Goal: Register for event/course

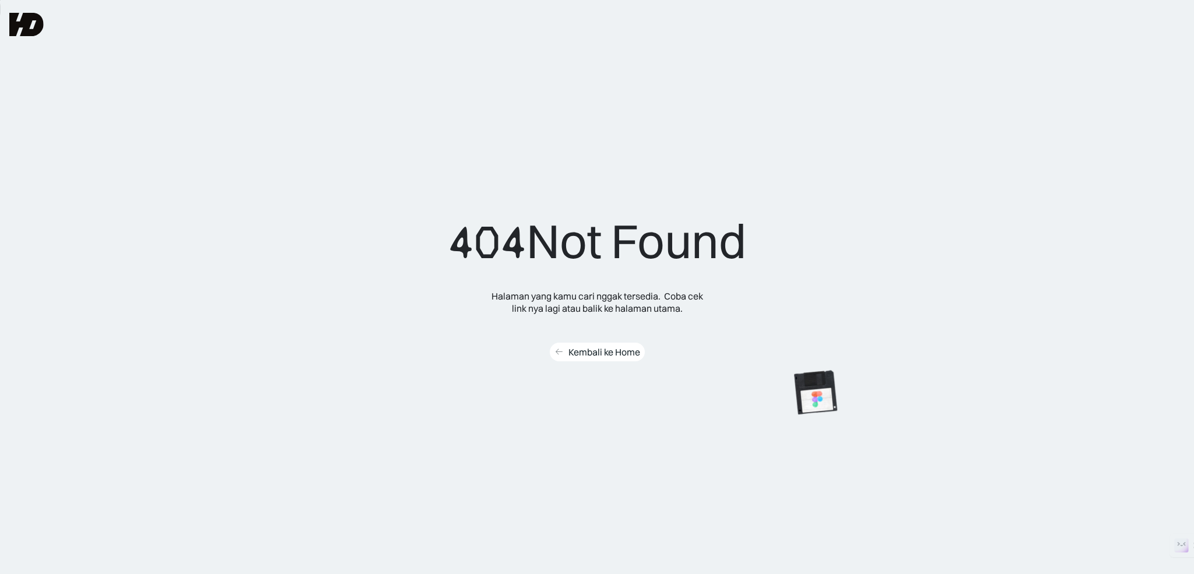
click at [606, 350] on div "Kembali ke Home" at bounding box center [604, 352] width 72 height 12
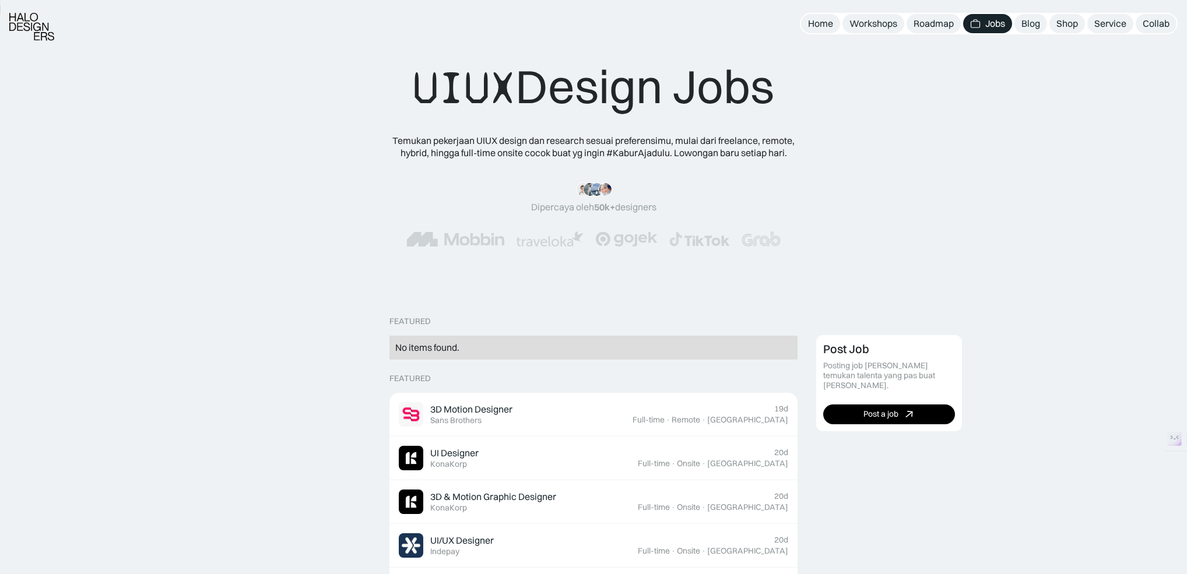
scroll to position [78, 0]
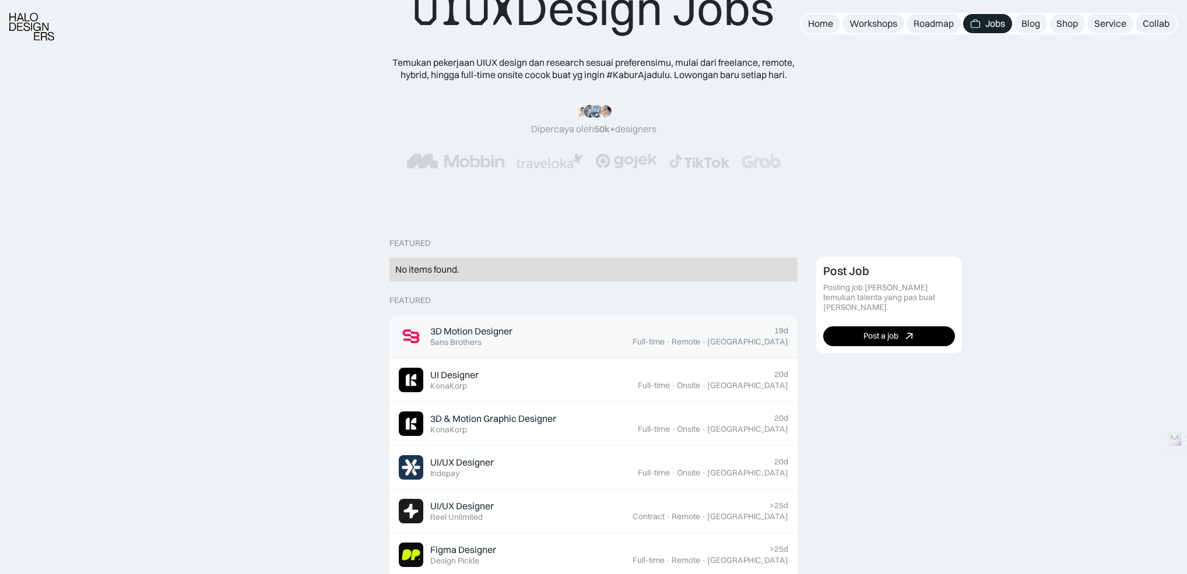
click at [453, 334] on div "3D Motion Designer" at bounding box center [471, 331] width 82 height 12
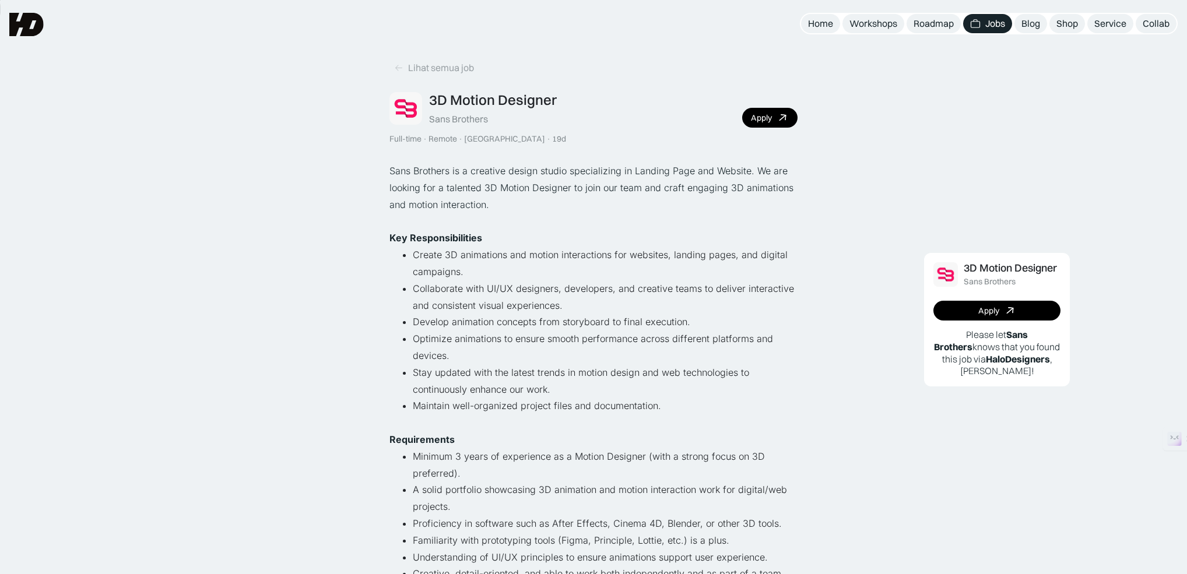
scroll to position [37, 0]
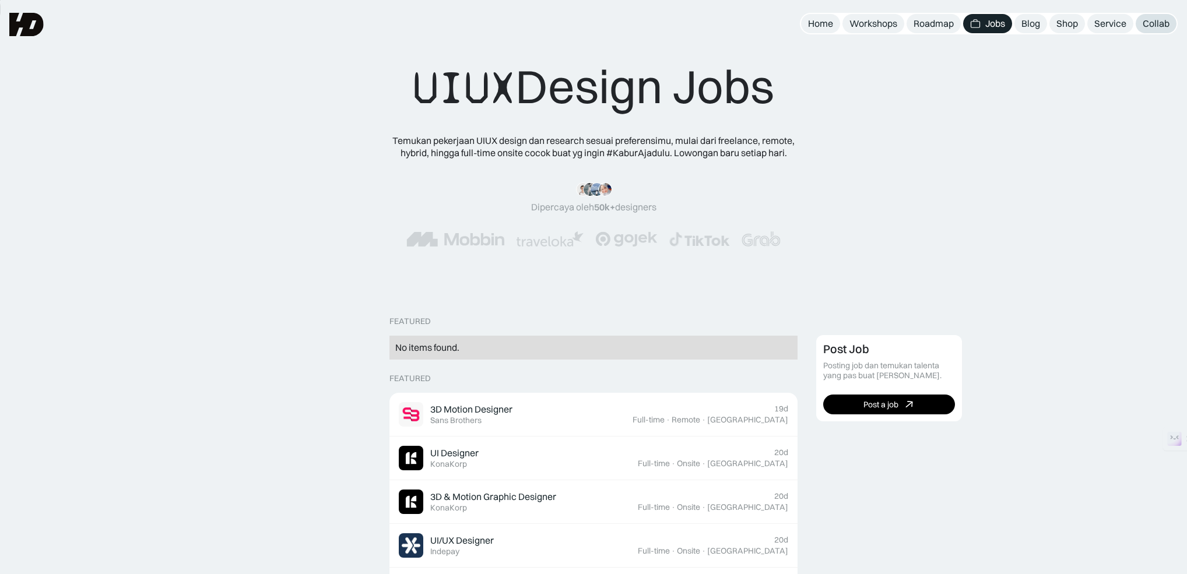
click at [1149, 24] on div "Collab" at bounding box center [1156, 23] width 27 height 12
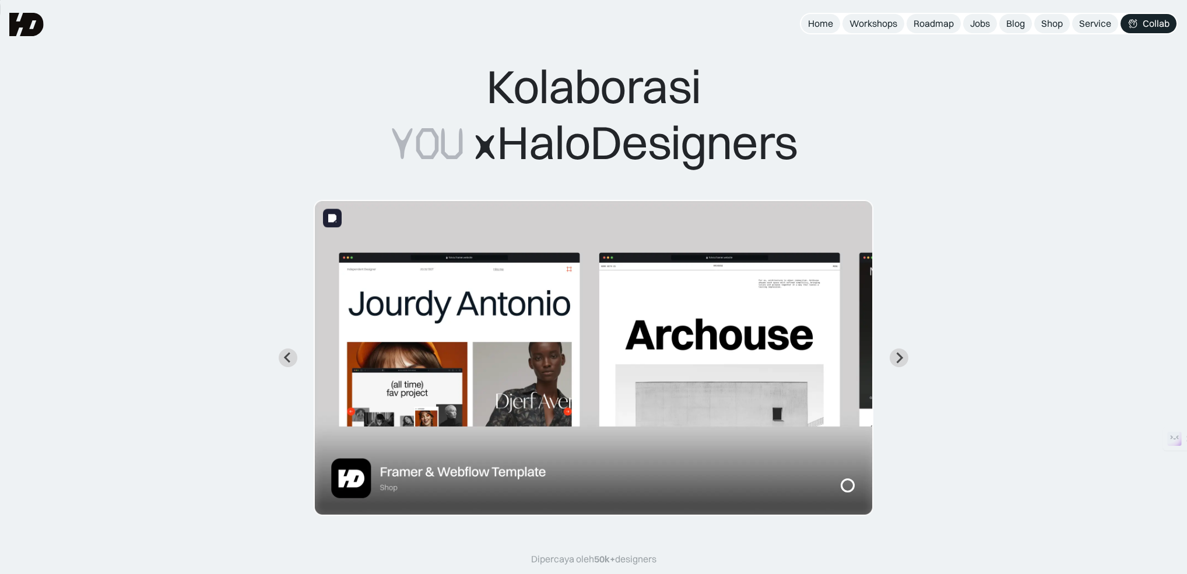
click at [482, 327] on img "1 of 7" at bounding box center [594, 358] width 560 height 316
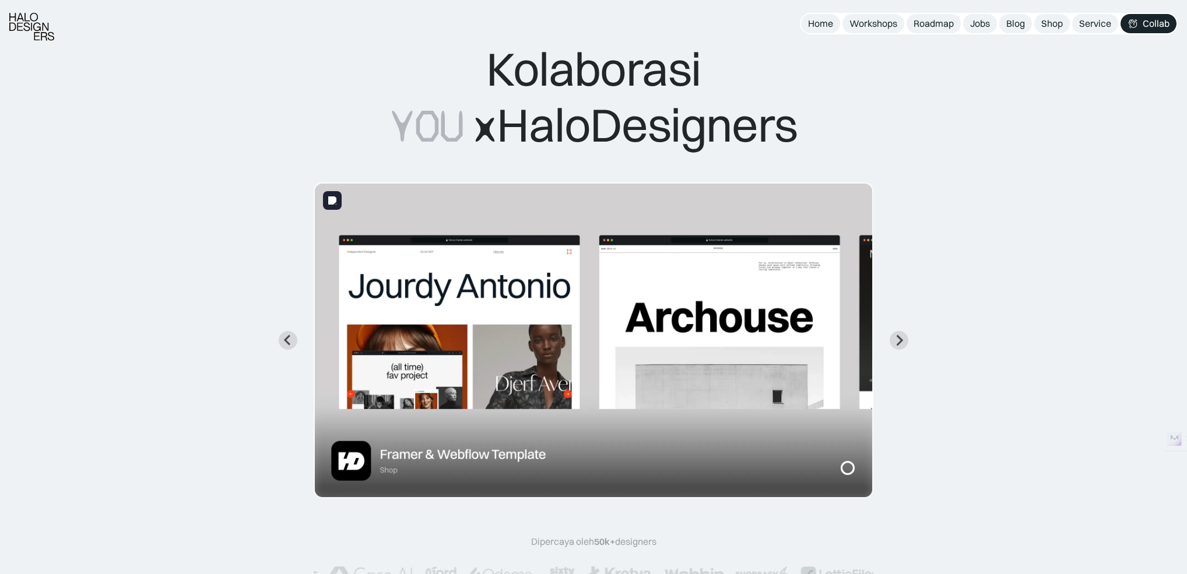
scroll to position [30, 0]
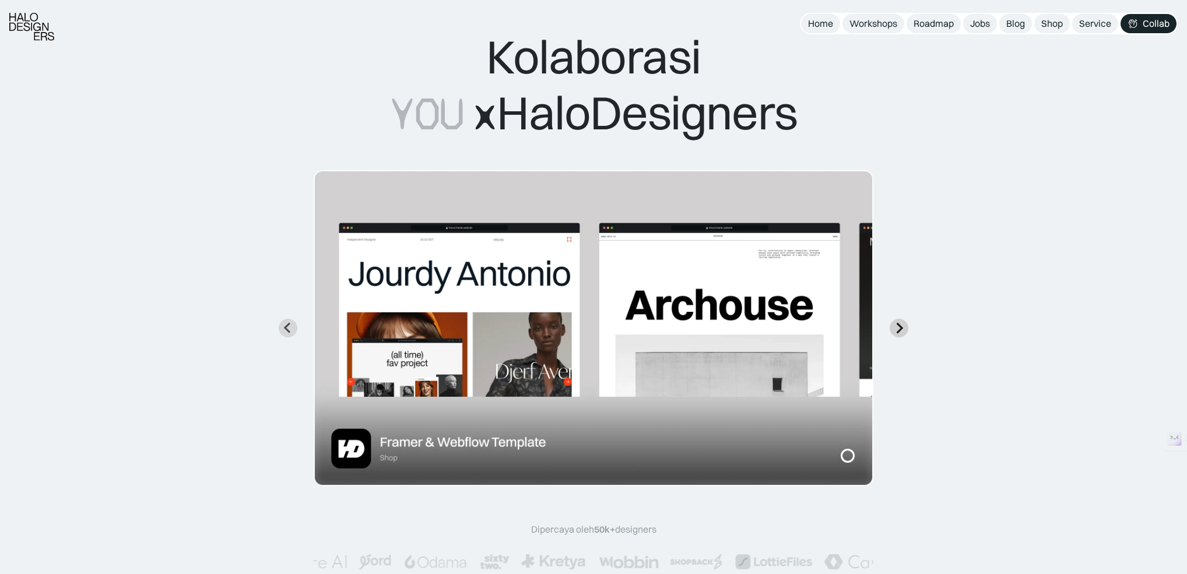
click at [897, 328] on icon "Next slide" at bounding box center [898, 327] width 11 height 11
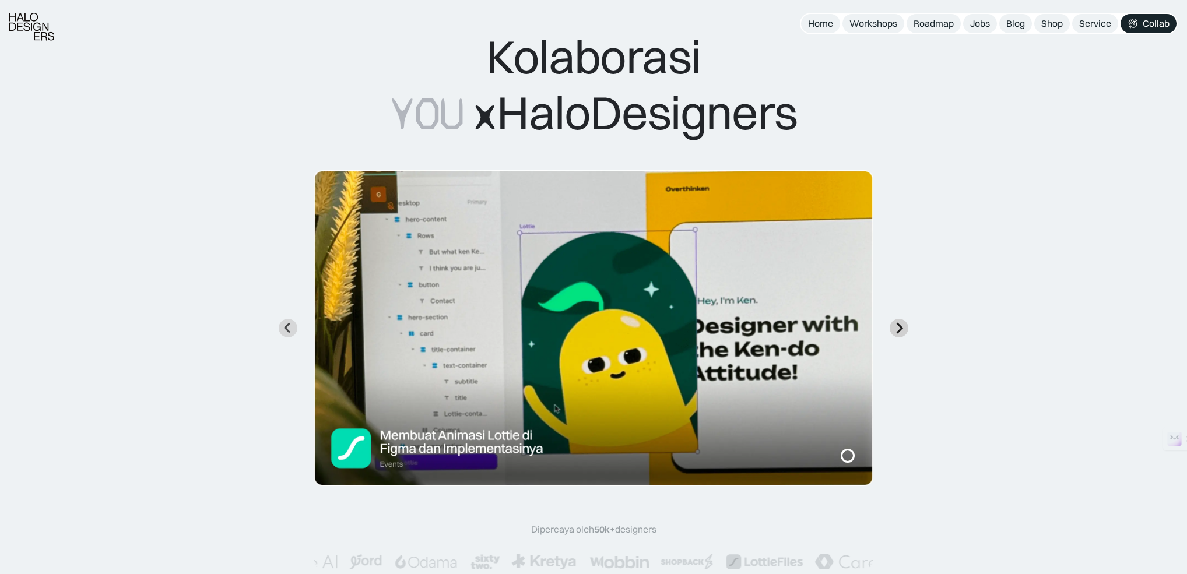
click at [897, 328] on icon "Next slide" at bounding box center [898, 327] width 11 height 11
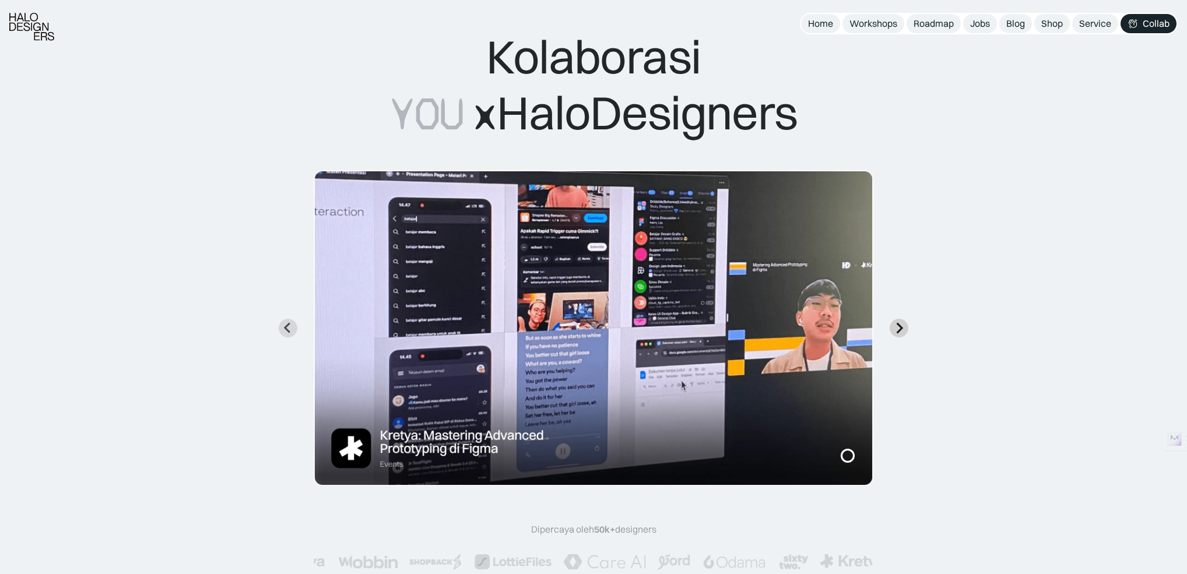
click at [897, 326] on icon "Next slide" at bounding box center [898, 327] width 11 height 11
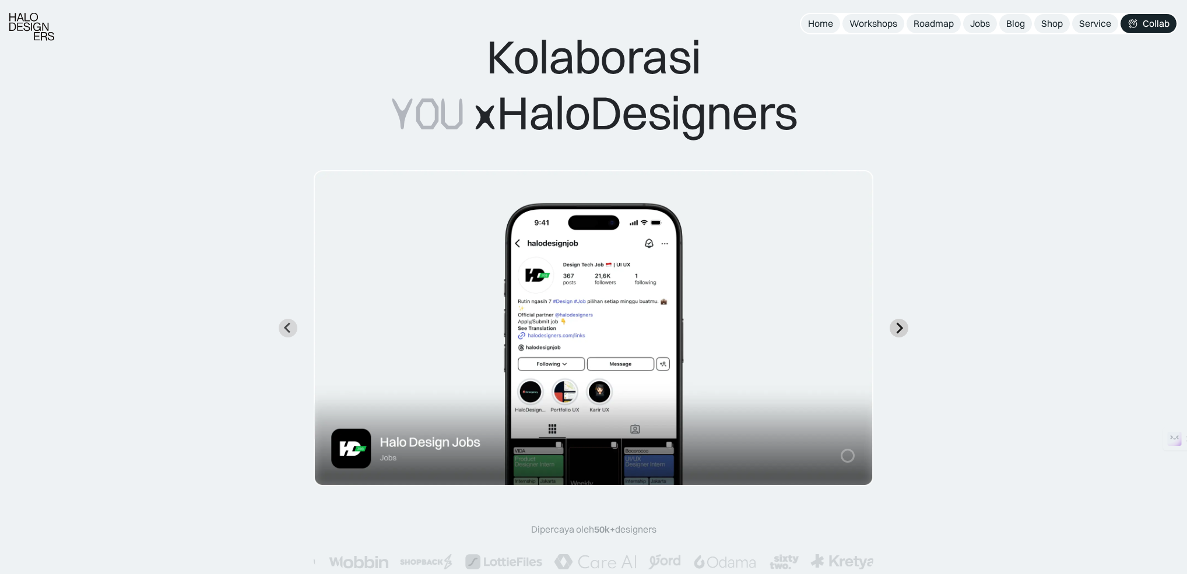
click at [897, 326] on icon "Next slide" at bounding box center [898, 327] width 11 height 11
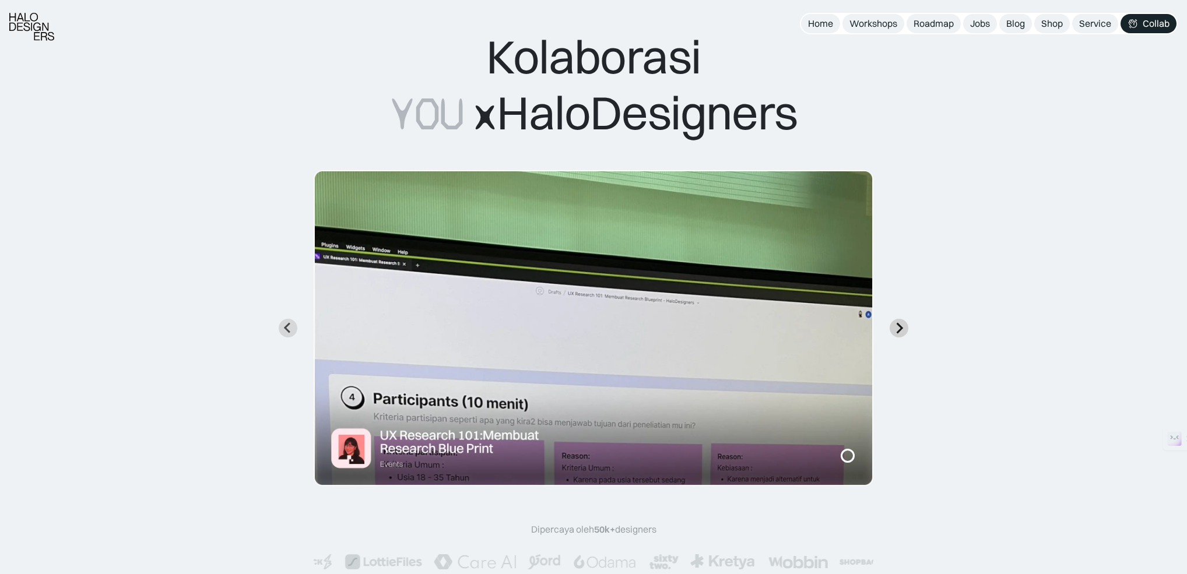
click at [897, 326] on icon "Next slide" at bounding box center [898, 327] width 11 height 11
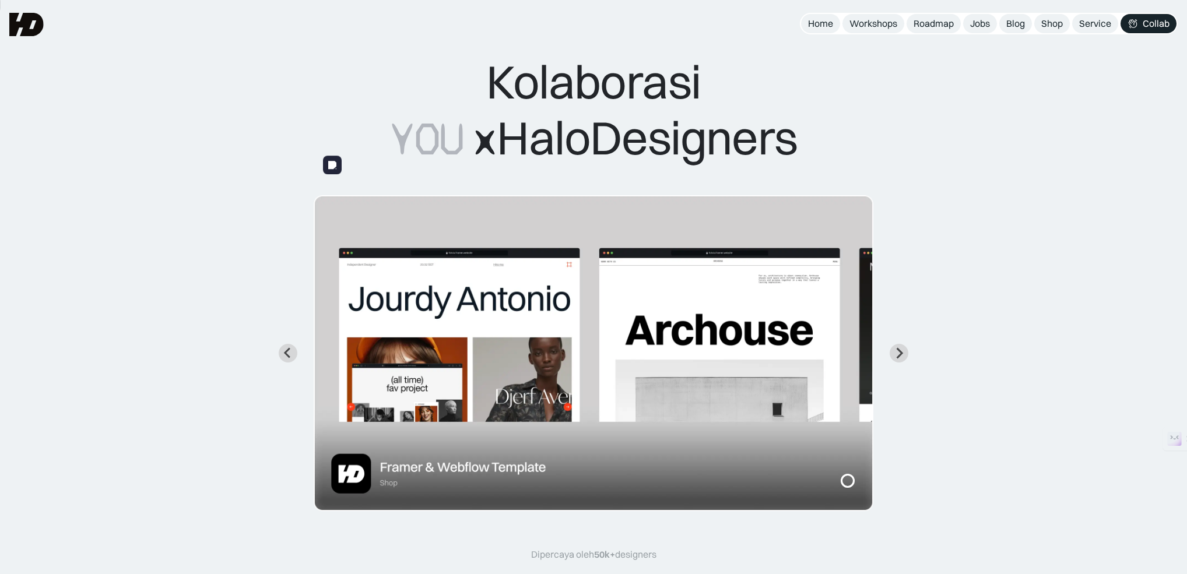
scroll to position [0, 0]
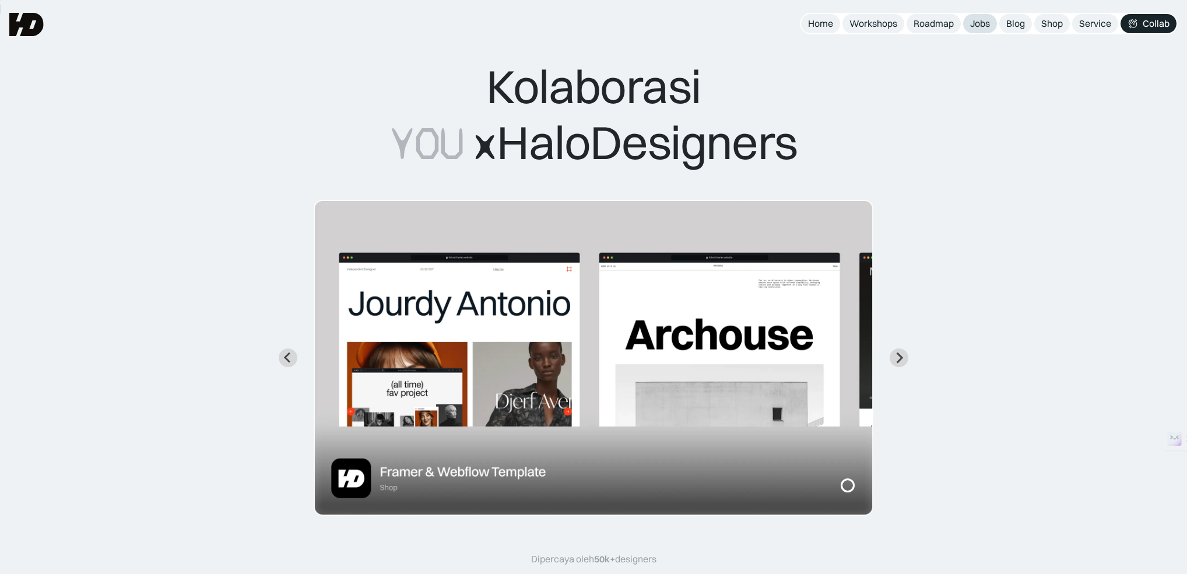
click at [975, 26] on div "Jobs" at bounding box center [980, 23] width 20 height 12
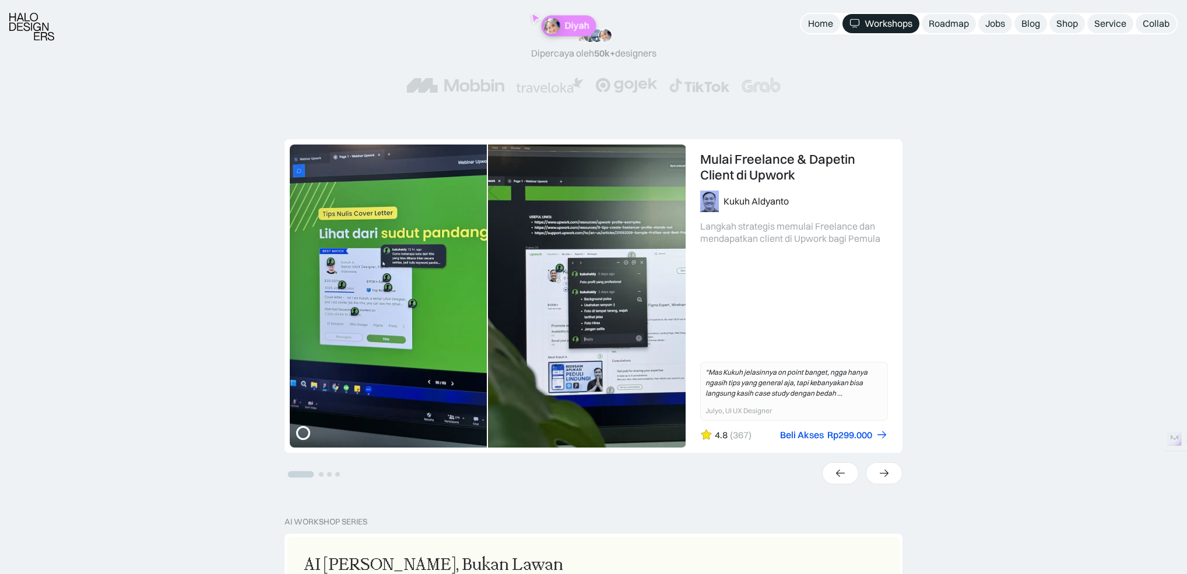
scroll to position [229, 0]
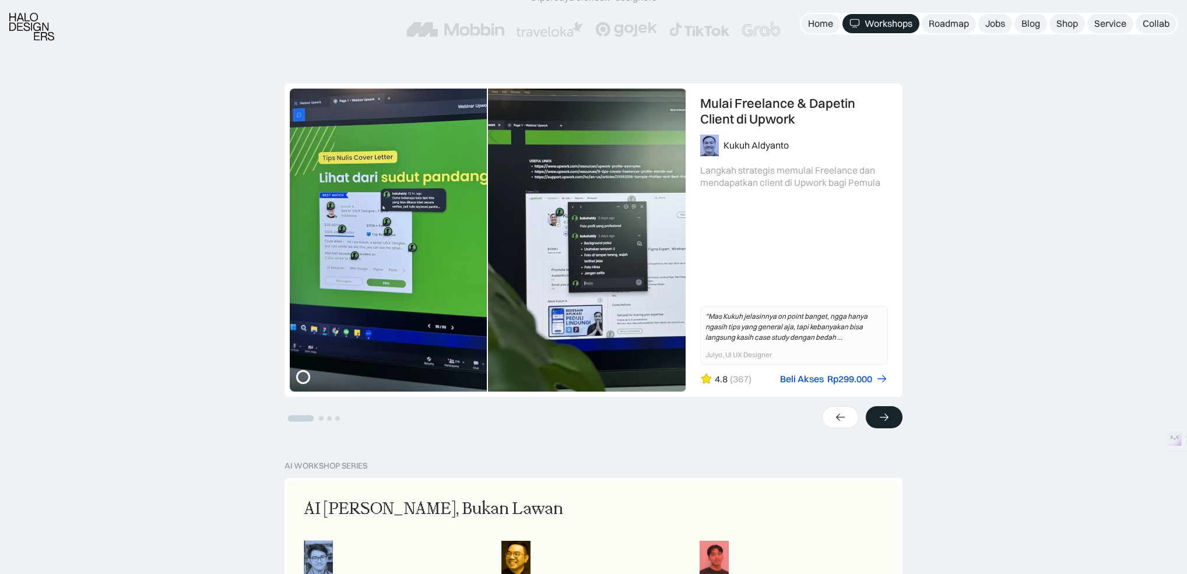
click at [897, 420] on div at bounding box center [884, 417] width 37 height 22
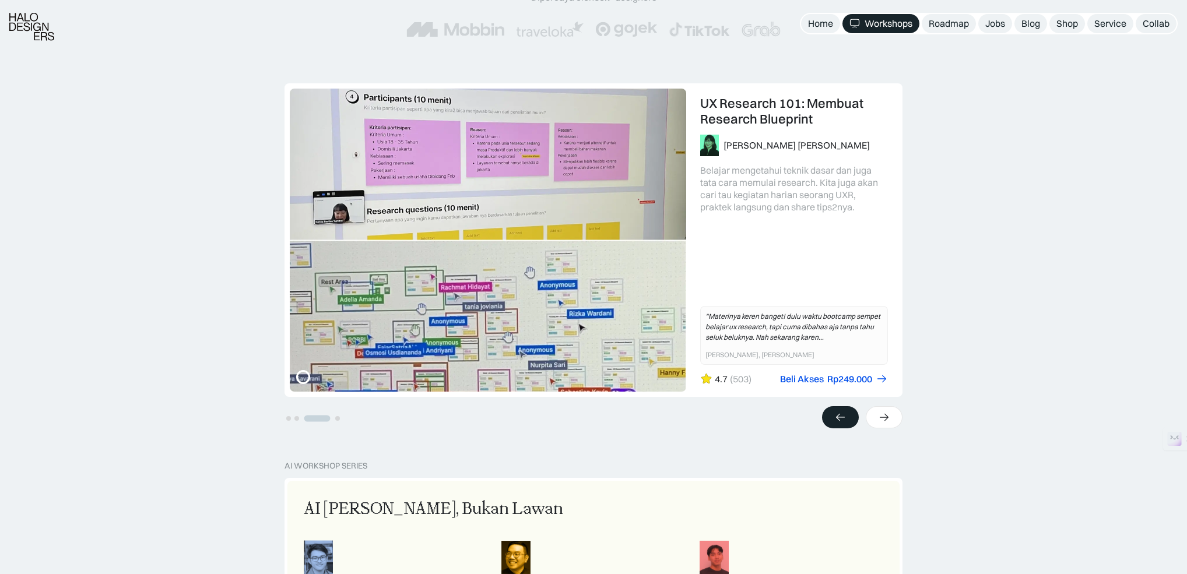
click at [852, 419] on div at bounding box center [840, 417] width 37 height 22
click at [405, 289] on link "3 of 4" at bounding box center [593, 240] width 617 height 312
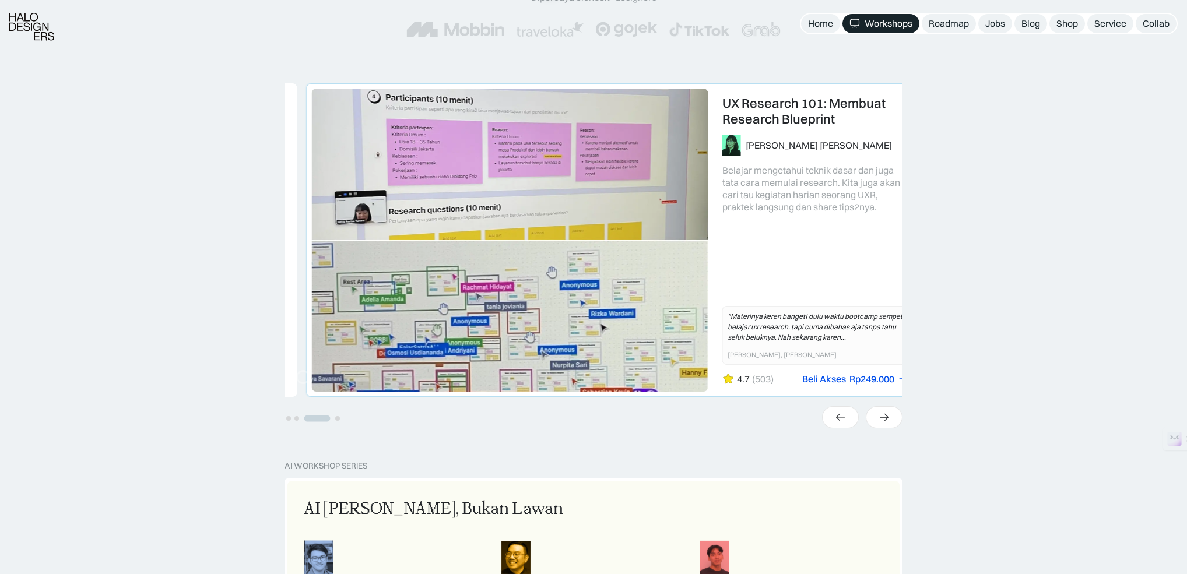
drag, startPoint x: 521, startPoint y: 288, endPoint x: 612, endPoint y: 288, distance: 90.9
click at [574, 288] on link "3 of 4" at bounding box center [615, 240] width 617 height 312
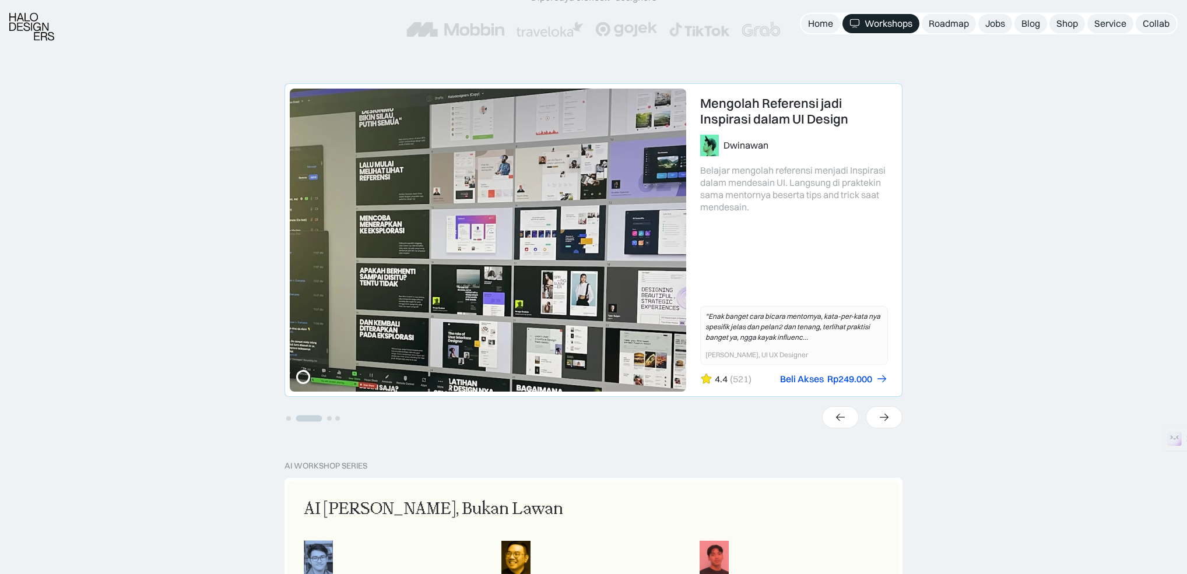
click at [634, 292] on link "2 of 4" at bounding box center [593, 240] width 617 height 312
drag, startPoint x: 486, startPoint y: 286, endPoint x: 441, endPoint y: 285, distance: 44.9
click at [473, 285] on link "2 of 4" at bounding box center [593, 240] width 617 height 312
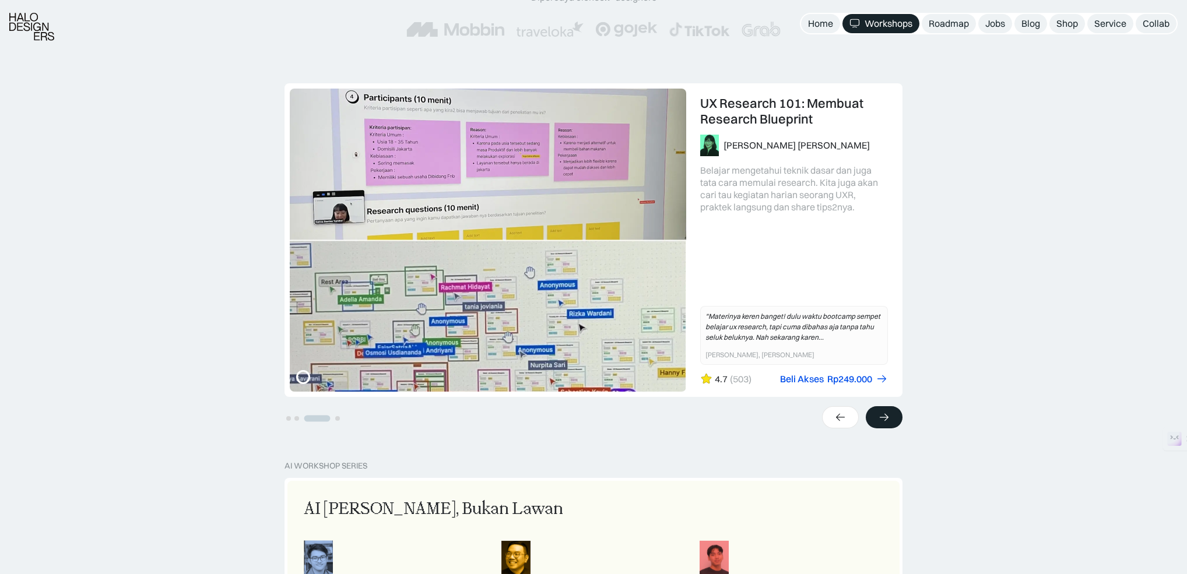
click at [883, 416] on icon at bounding box center [884, 418] width 12 height 12
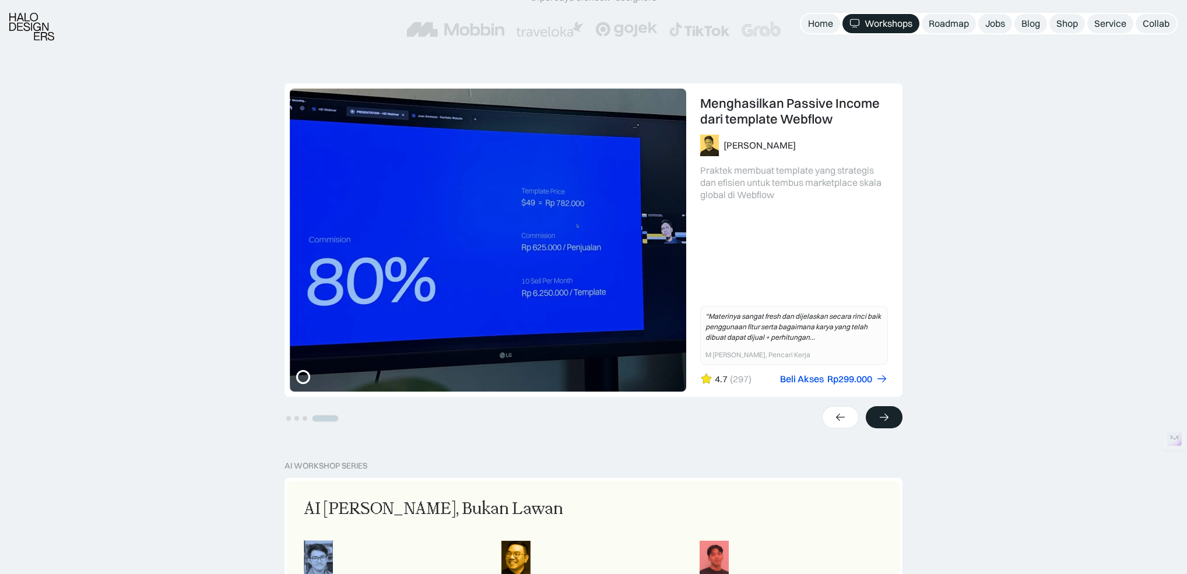
click at [883, 416] on icon at bounding box center [884, 418] width 12 height 12
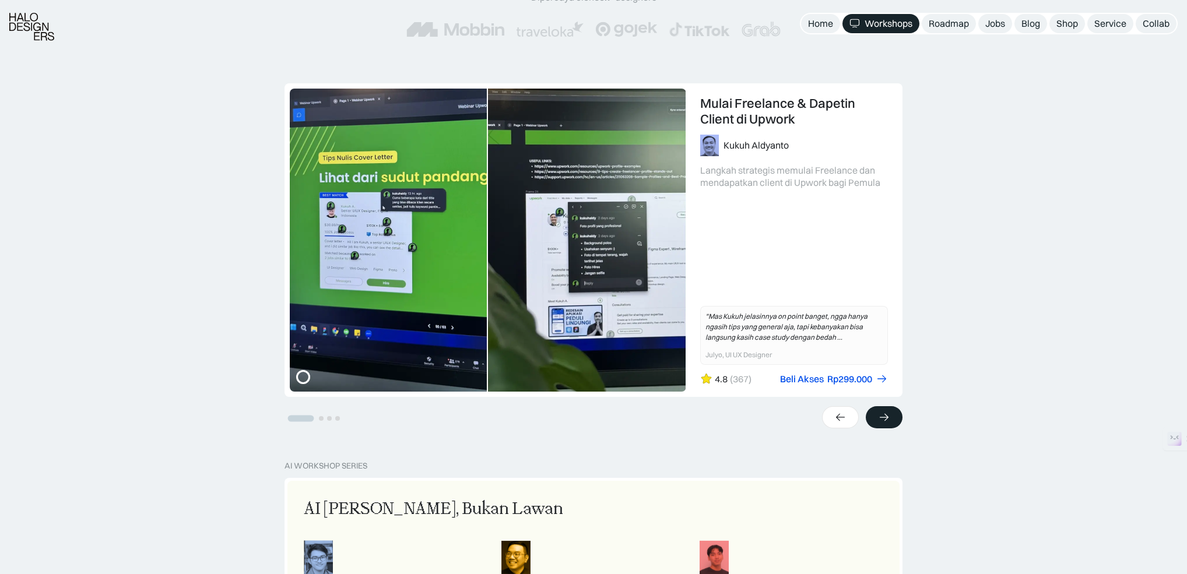
click at [883, 416] on icon at bounding box center [884, 418] width 9 height 8
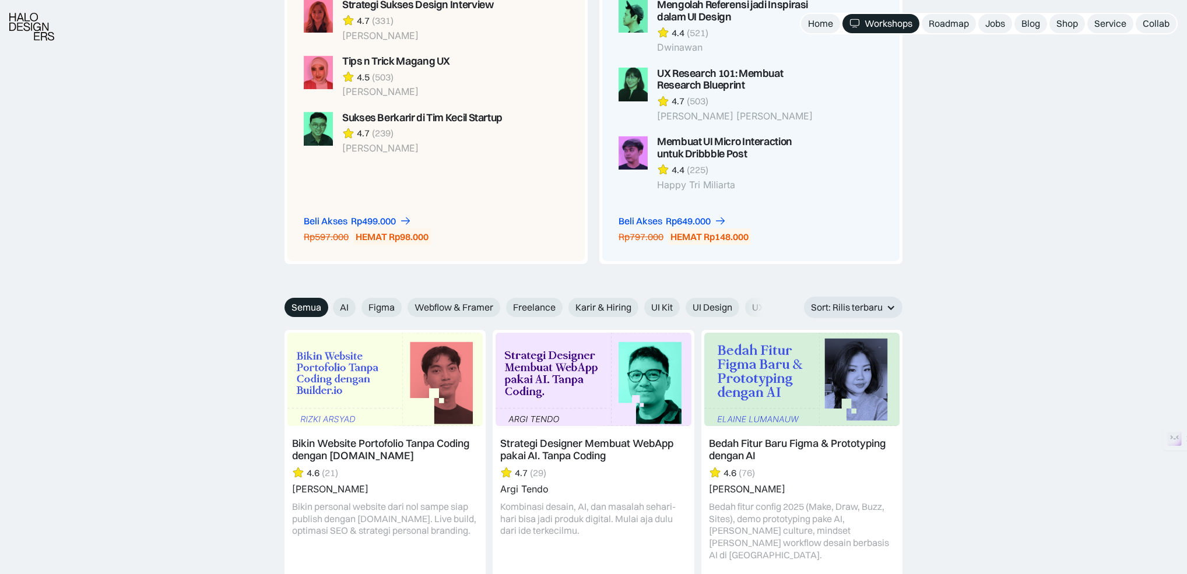
scroll to position [1280, 0]
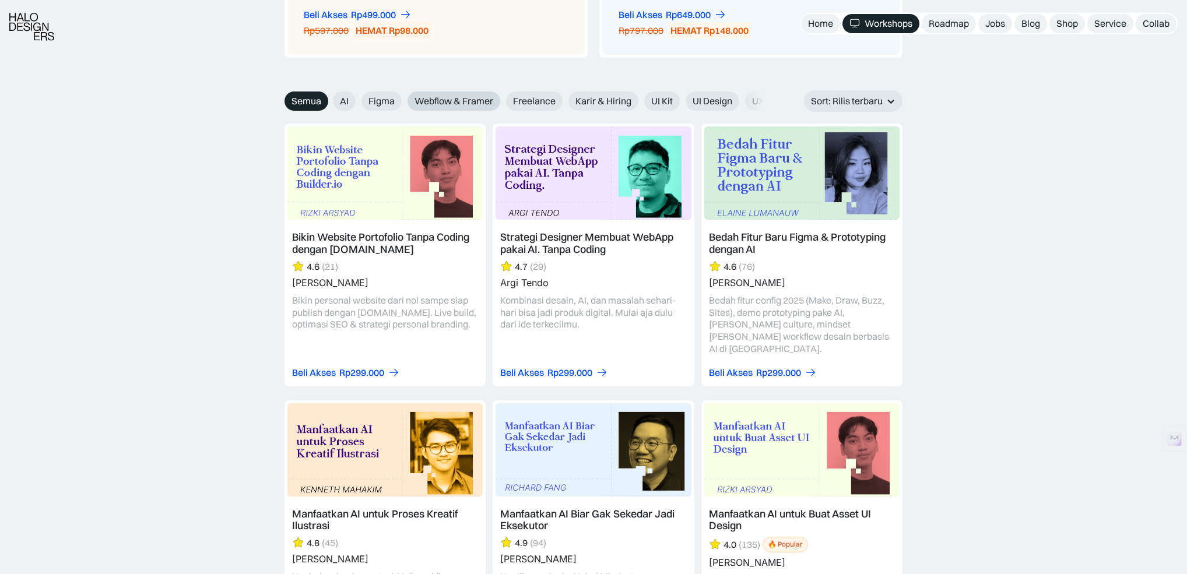
click at [469, 107] on label "Webflow & Framer" at bounding box center [454, 101] width 93 height 19
click at [403, 101] on input "Webflow & Framer" at bounding box center [400, 97] width 8 height 8
radio input "true"
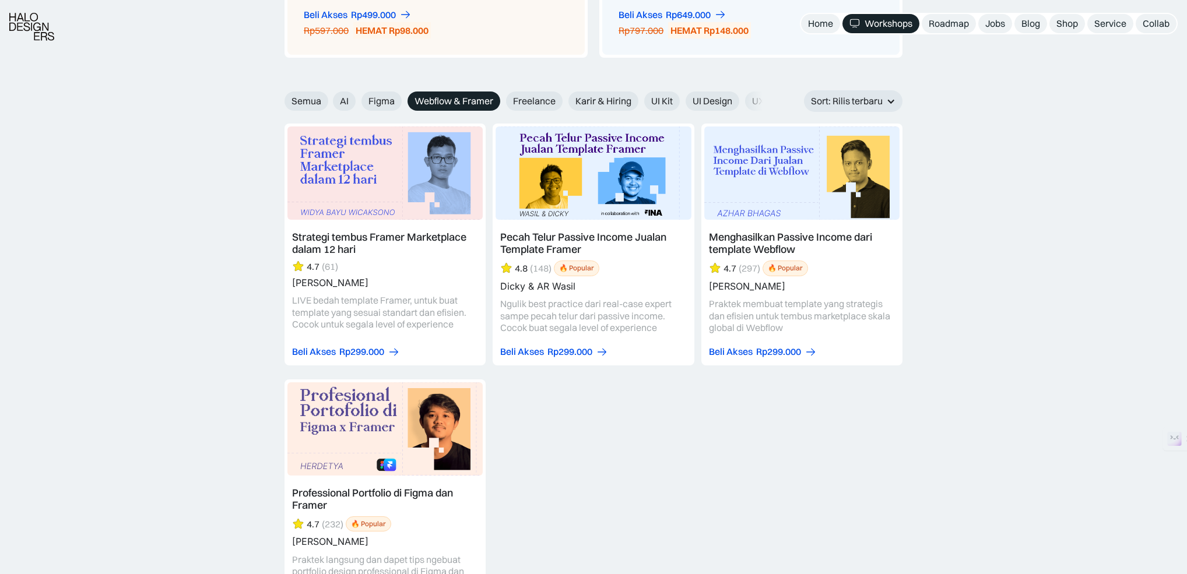
click at [469, 107] on label "Webflow & Framer" at bounding box center [454, 101] width 93 height 19
click at [403, 101] on input "Webflow & Framer" at bounding box center [400, 97] width 8 height 8
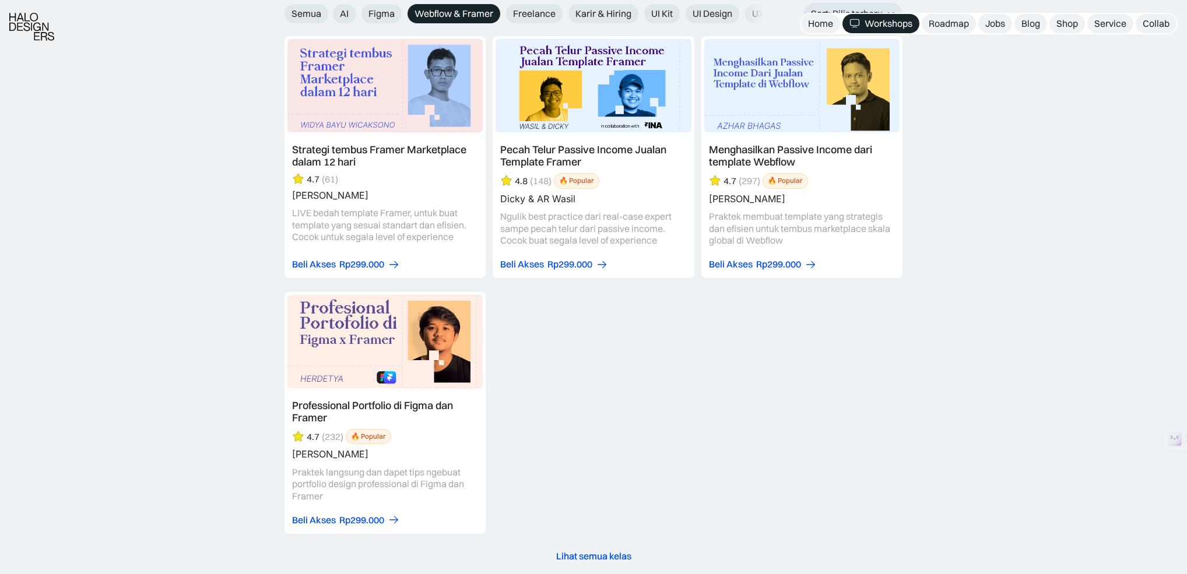
scroll to position [1388, 0]
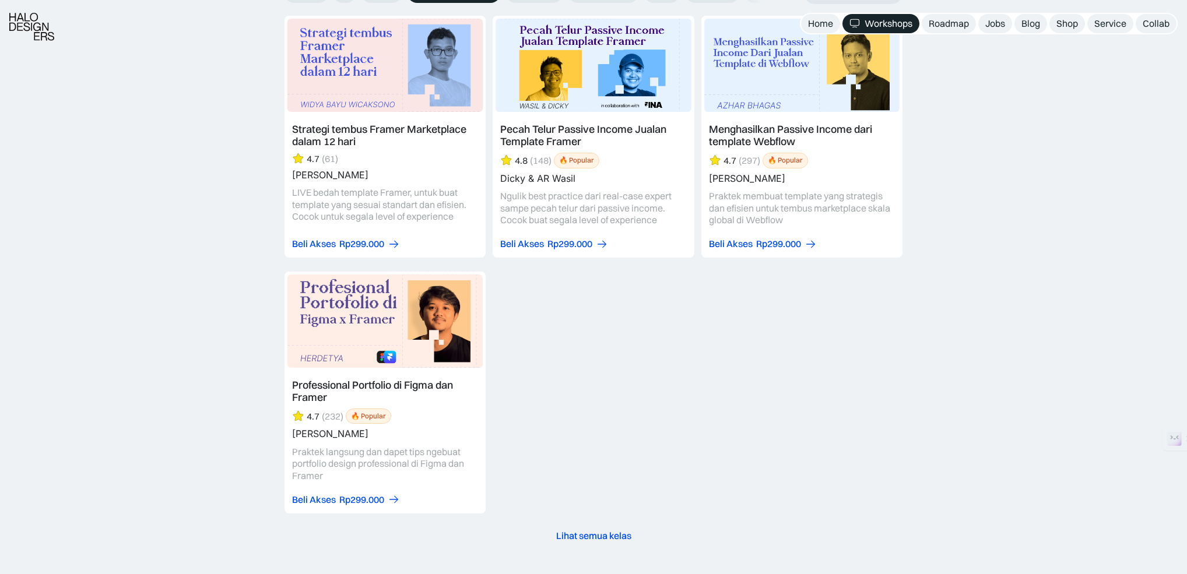
click at [747, 139] on link at bounding box center [801, 137] width 201 height 242
